Goal: Find specific fact

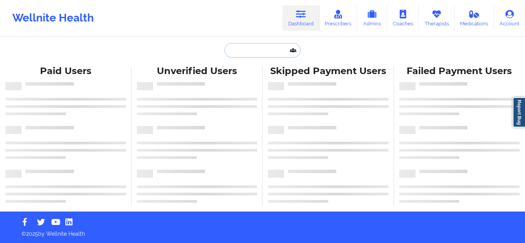
click at [241, 49] on input "text" at bounding box center [262, 50] width 76 height 15
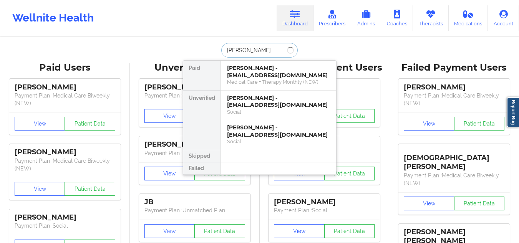
paste input "[PERSON_NAME]"
type input "[PERSON_NAME]"
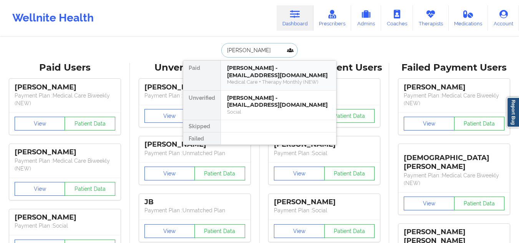
click at [248, 80] on div "Medical Care + Therapy Monthly (NEW)" at bounding box center [278, 82] width 103 height 7
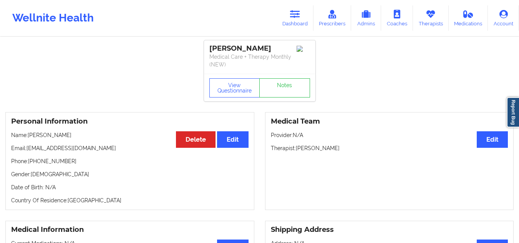
drag, startPoint x: 81, startPoint y: 135, endPoint x: 29, endPoint y: 135, distance: 52.3
click at [29, 135] on p "Name: [PERSON_NAME]" at bounding box center [129, 135] width 237 height 8
copy p "[PERSON_NAME]"
